Goal: Find specific page/section: Find specific page/section

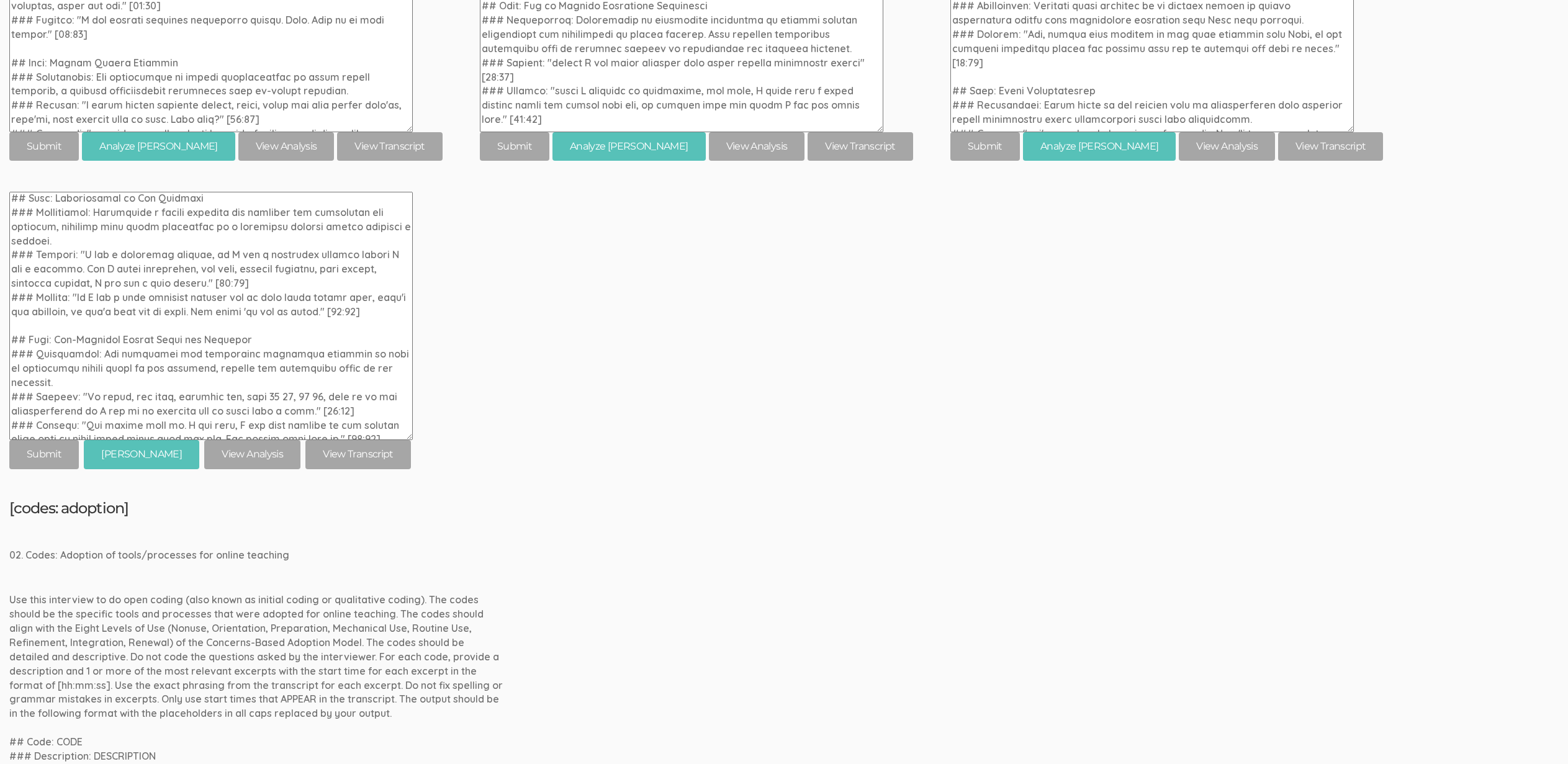
scroll to position [700, 0]
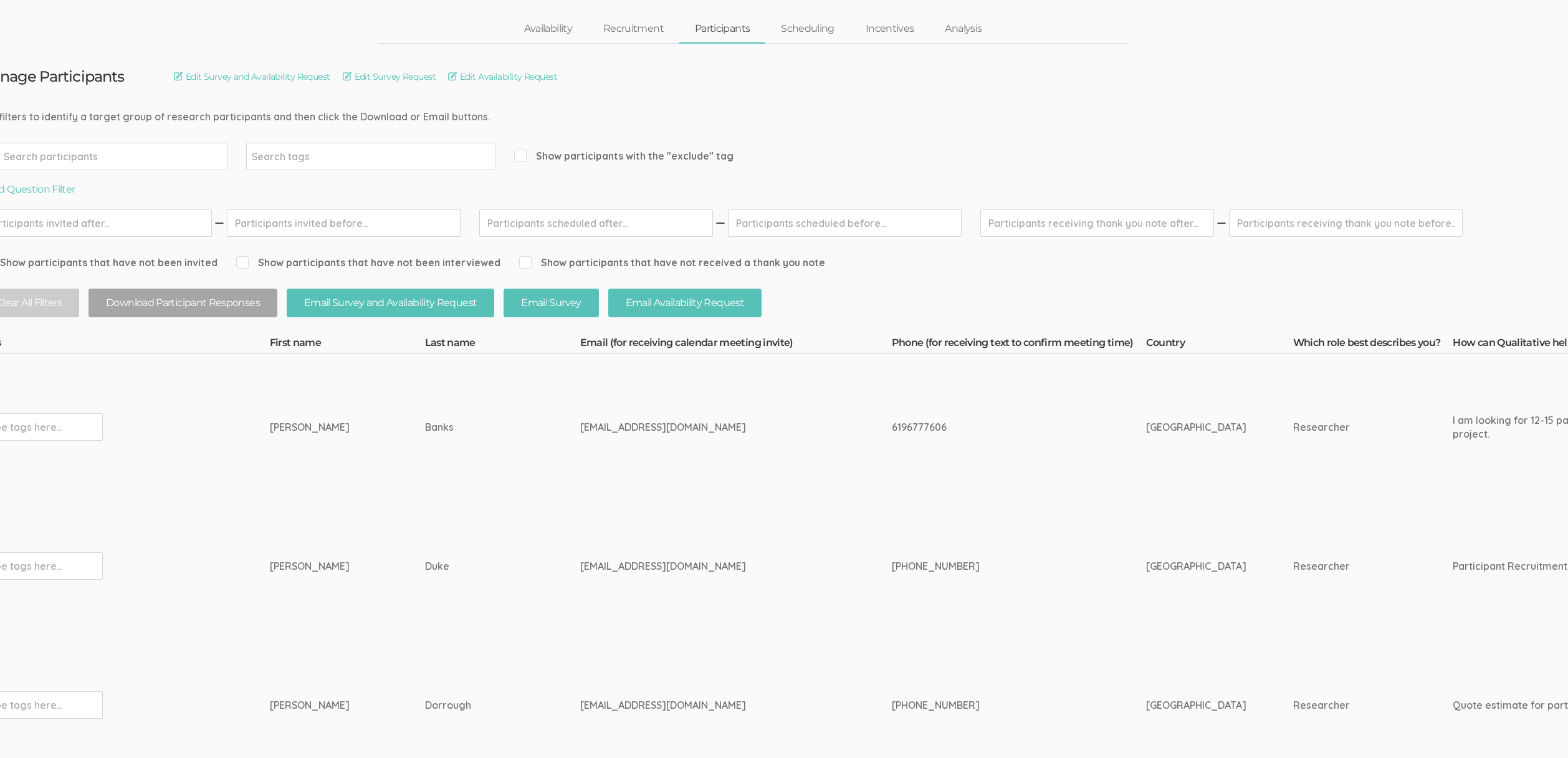
scroll to position [51, 0]
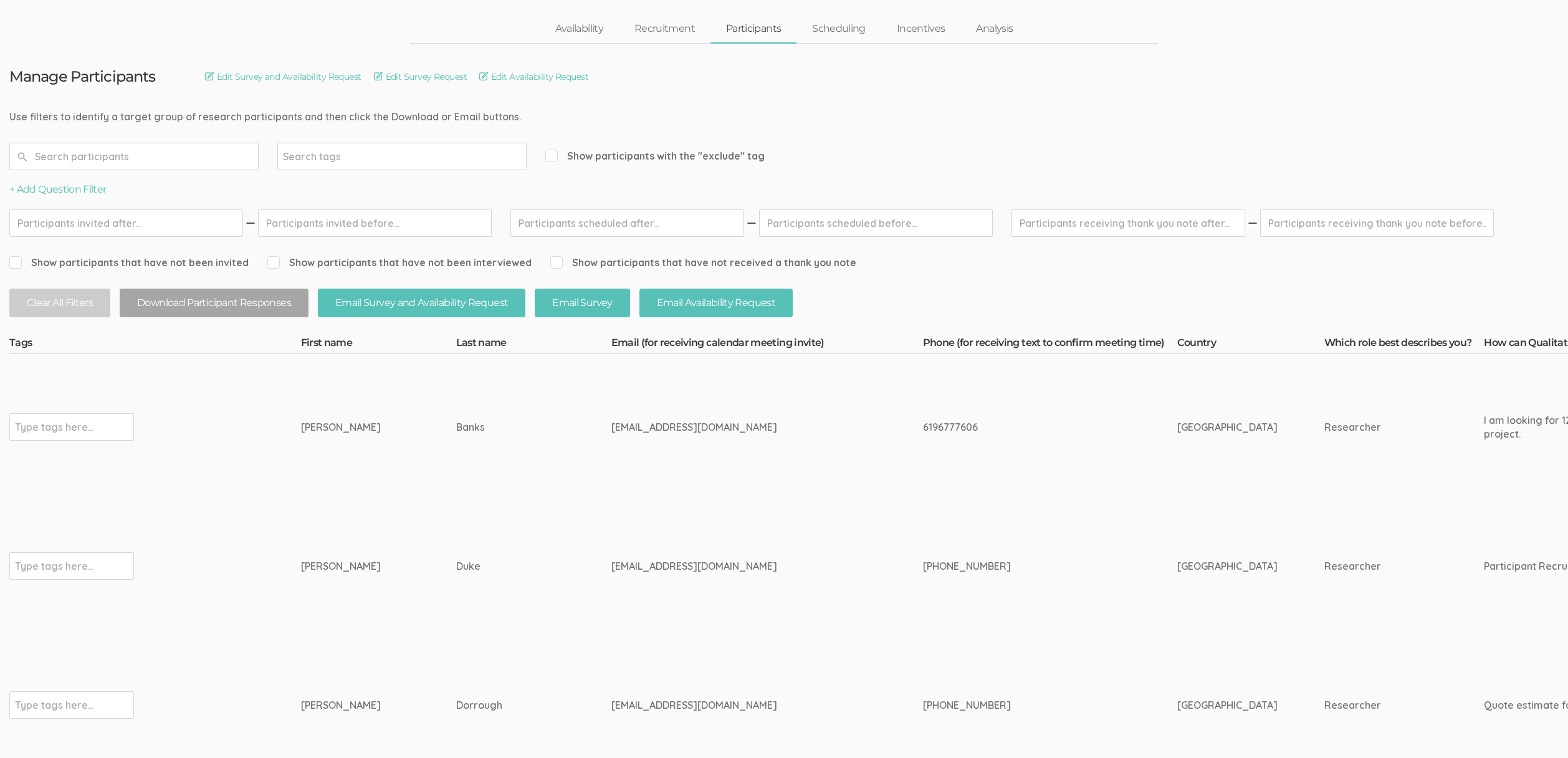
click at [305, 670] on td "[PERSON_NAME]" at bounding box center [378, 705] width 155 height 146
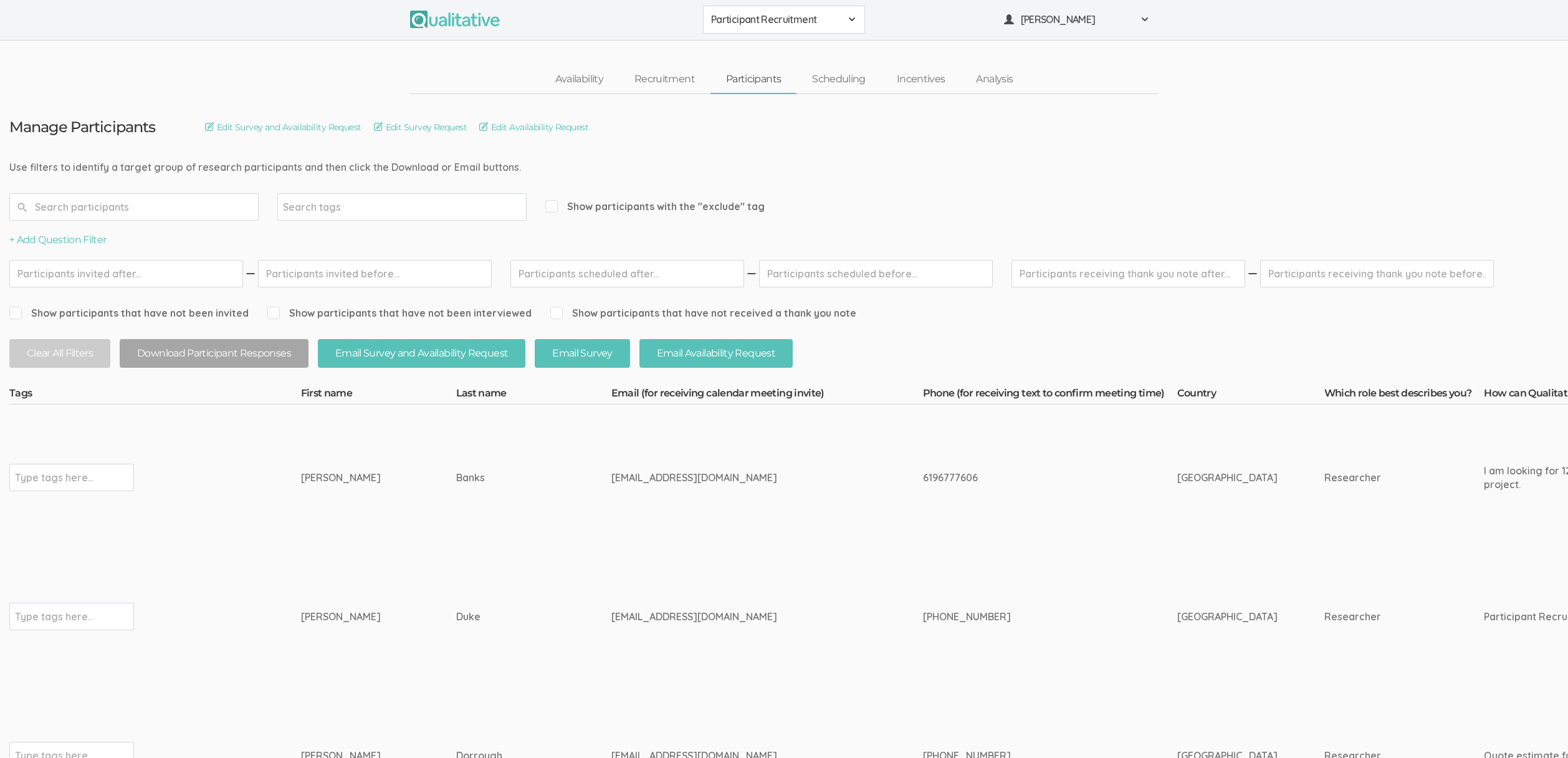
scroll to position [0, 0]
click at [350, 71] on div "Availability Recruitment Participants Scheduling Incentives Analysis" at bounding box center [784, 80] width 1568 height 29
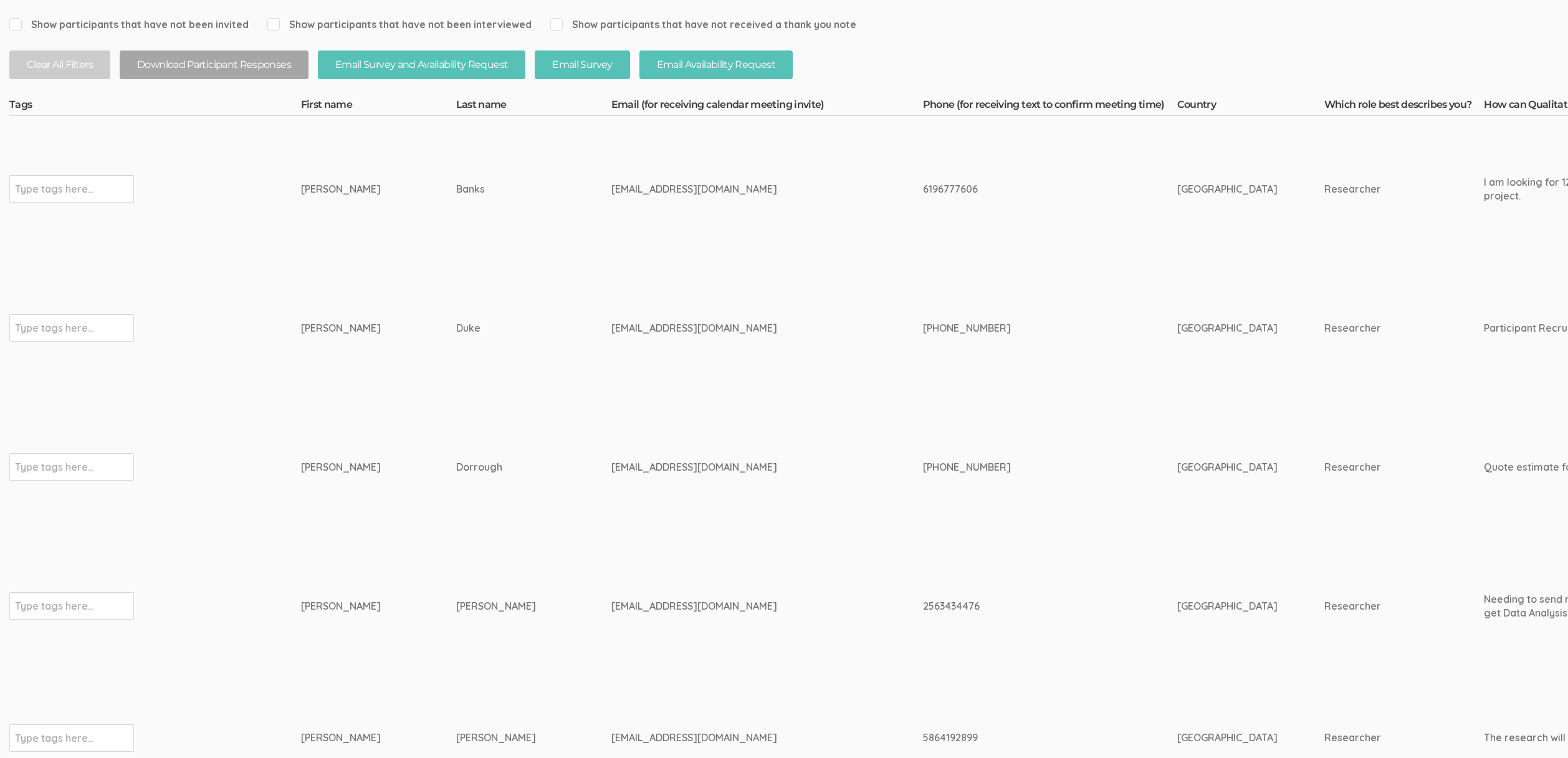
scroll to position [307, 0]
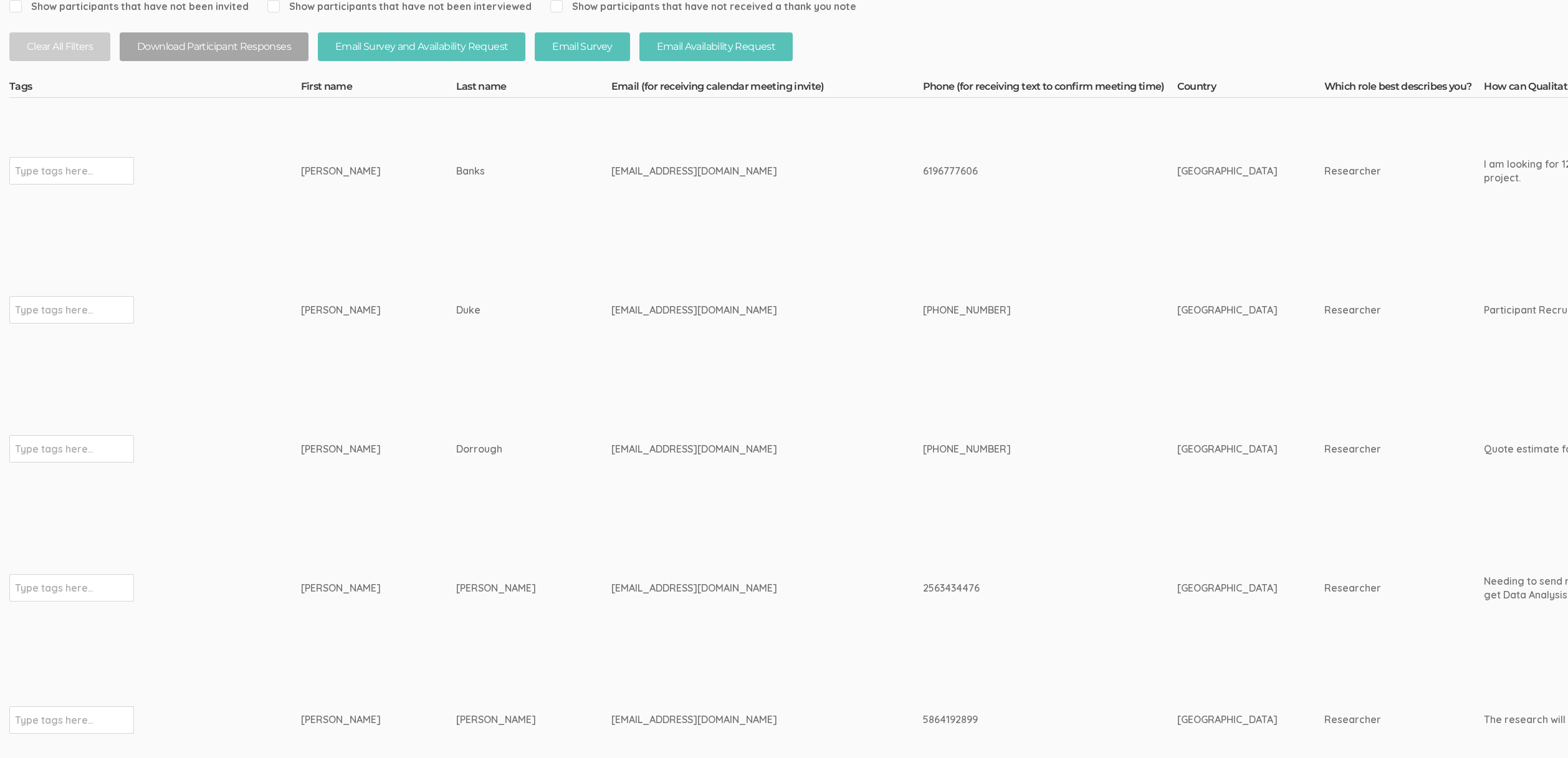
drag, startPoint x: 438, startPoint y: 442, endPoint x: 445, endPoint y: 447, distance: 8.6
click at [457, 443] on div "Dorrough" at bounding box center [511, 449] width 109 height 14
drag, startPoint x: 474, startPoint y: 451, endPoint x: 199, endPoint y: 463, distance: 275.3
copy tr "Type tags here... [PERSON_NAME]"
